Goal: Use online tool/utility: Utilize a website feature to perform a specific function

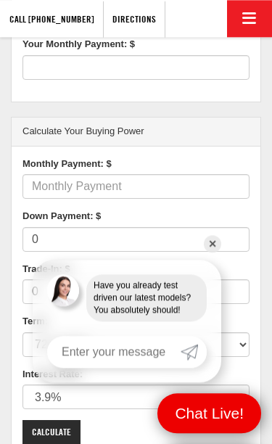
scroll to position [465, 0]
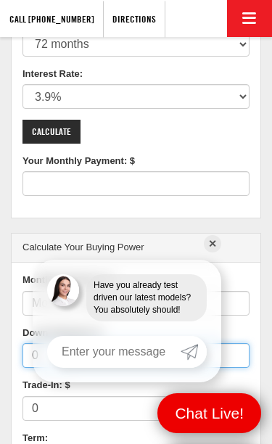
click at [209, 343] on input "0" at bounding box center [135, 355] width 227 height 25
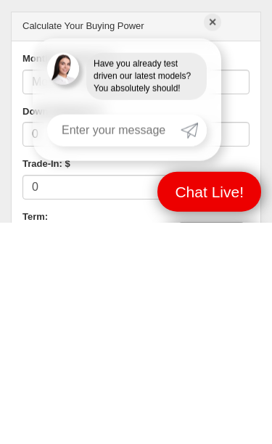
click at [217, 235] on link "✕" at bounding box center [212, 243] width 17 height 17
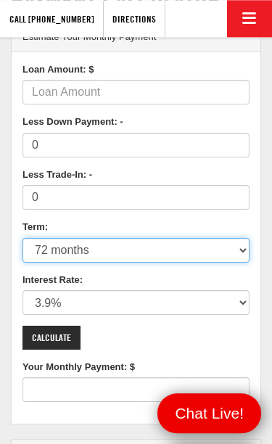
click at [150, 249] on select "12 months 24 months 36 months 48 months 60 months 66 months 72 months 84 months" at bounding box center [135, 250] width 227 height 25
select select "60"
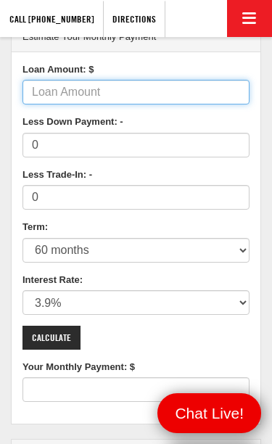
click at [175, 97] on input "Loan Amount: $" at bounding box center [135, 92] width 227 height 25
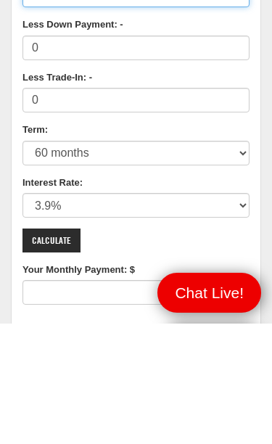
type input "60000"
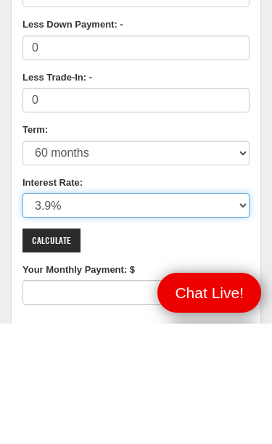
click at [162, 313] on select "0% 0.9% 1.9% 2.9% 3.9% 4.9% 5.9% 6.9% 7.9% 8.9% 9.9% 10.9% 11.9% 12.9% 13.9% 14…" at bounding box center [135, 325] width 227 height 25
type input "1102"
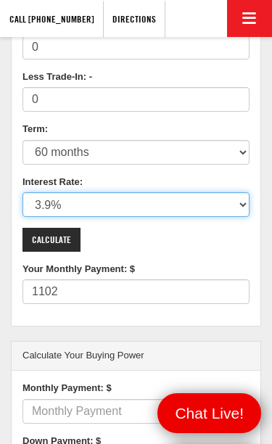
select select "5.9"
type input "1157"
click at [140, 195] on select "0% 0.9% 1.9% 2.9% 3.9% 4.9% 5.9% 6.9% 7.9% 8.9% 9.9% 10.9% 11.9% 12.9% 13.9% 14…" at bounding box center [135, 204] width 227 height 25
select select "4.9"
type input "1130"
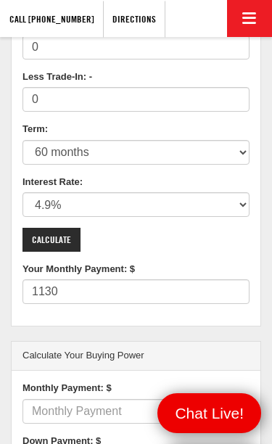
click at [67, 242] on input "Calculate" at bounding box center [51, 240] width 58 height 24
click at [63, 240] on input "Calculate" at bounding box center [51, 240] width 58 height 24
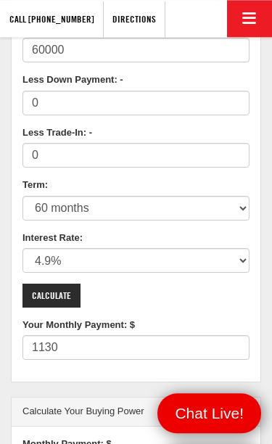
scroll to position [300, 0]
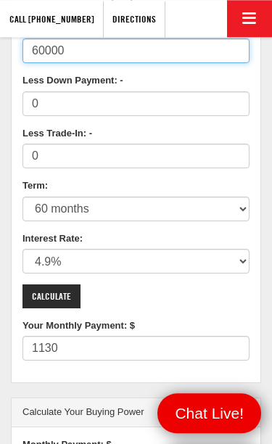
click at [99, 58] on input "60000" at bounding box center [135, 50] width 227 height 25
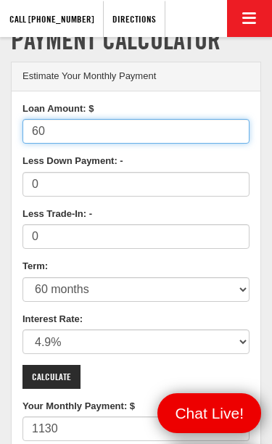
type input "6"
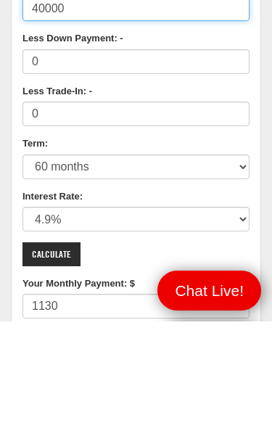
type input "40000"
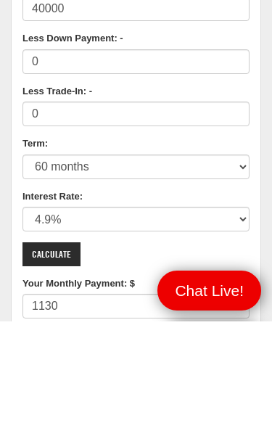
click at [69, 365] on input "Calculate" at bounding box center [51, 377] width 58 height 24
type input "753"
